Goal: Check status: Check status

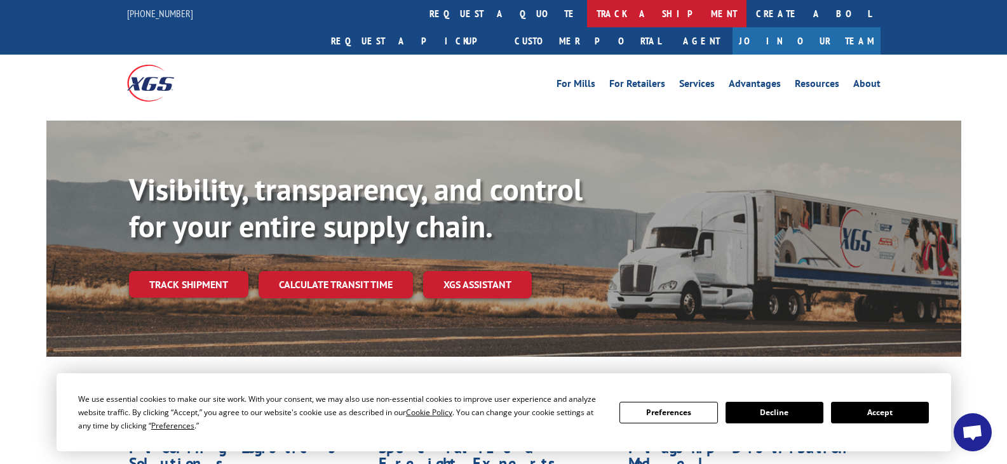
click at [587, 11] on link "track a shipment" at bounding box center [666, 13] width 159 height 27
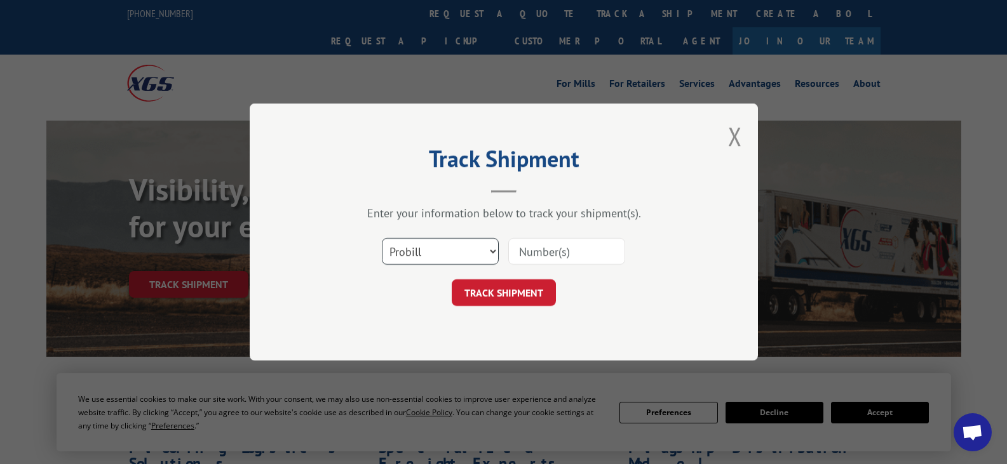
click at [474, 259] on select "Select category... Probill BOL PO" at bounding box center [440, 251] width 117 height 27
select select "bol"
click at [382, 238] on select "Select category... Probill BOL PO" at bounding box center [440, 251] width 117 height 27
click at [529, 255] on input at bounding box center [566, 251] width 117 height 27
type input "646732"
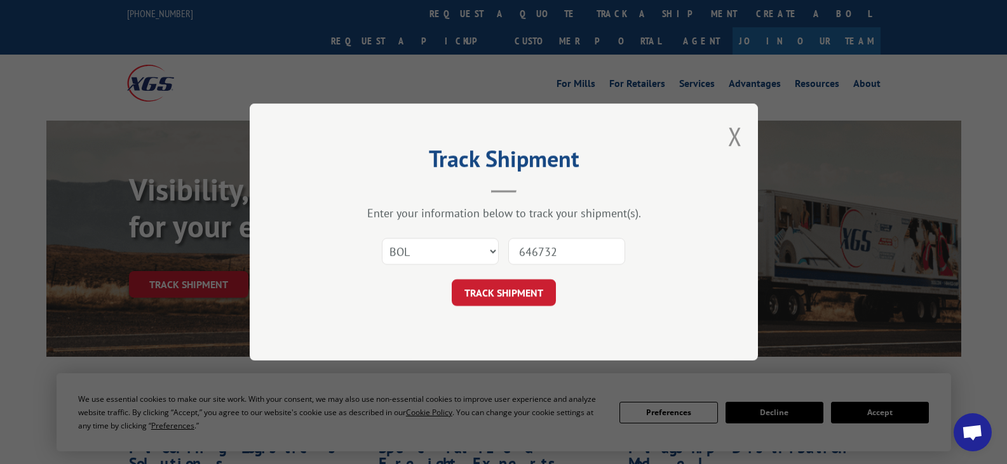
click button "TRACK SHIPMENT" at bounding box center [504, 292] width 104 height 27
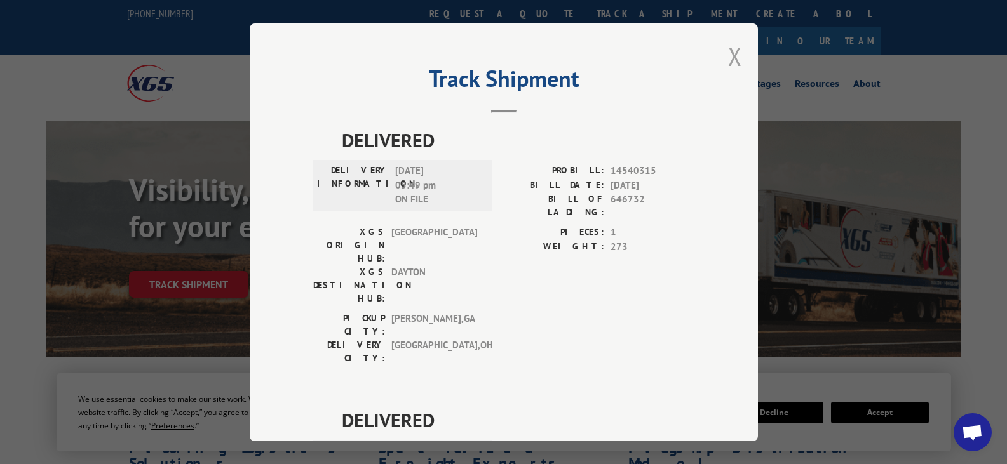
click at [731, 55] on button "Close modal" at bounding box center [735, 56] width 14 height 34
